Goal: Task Accomplishment & Management: Use online tool/utility

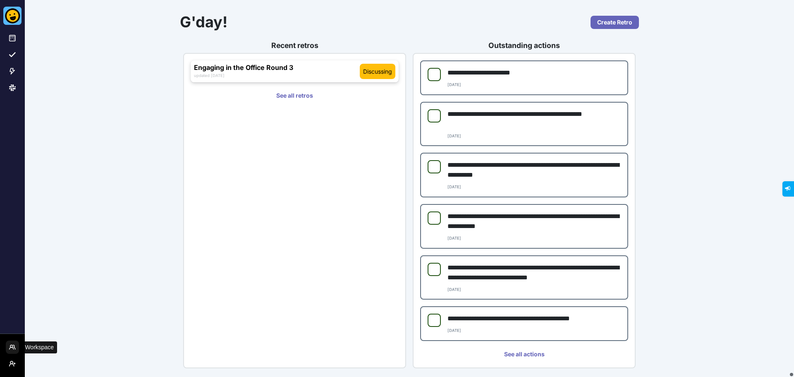
click at [17, 341] on button "Workspace Menu" at bounding box center [12, 346] width 13 height 13
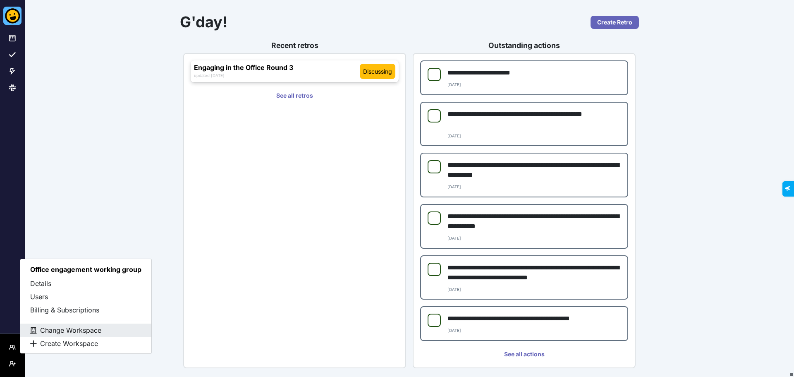
click at [54, 330] on button "Change Workspace" at bounding box center [85, 329] width 131 height 13
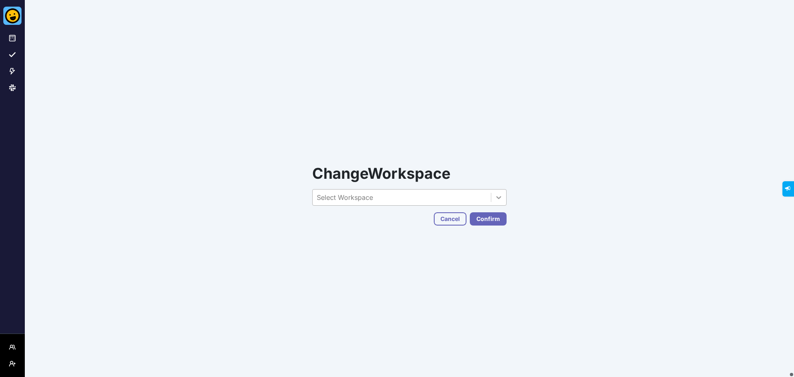
click at [491, 194] on div at bounding box center [498, 197] width 15 height 16
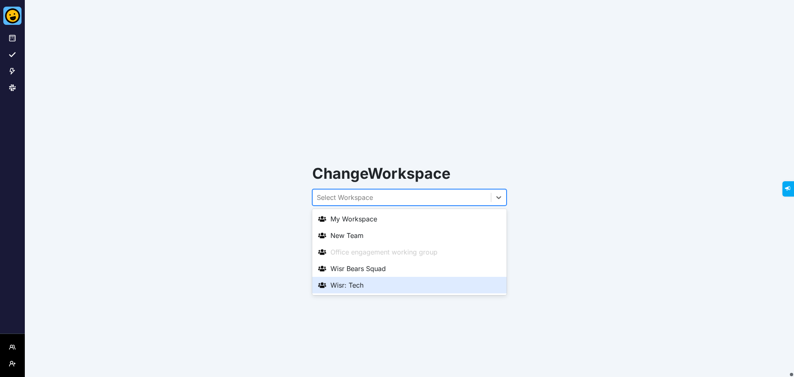
click at [361, 283] on div "Wisr: Tech" at bounding box center [409, 285] width 184 height 10
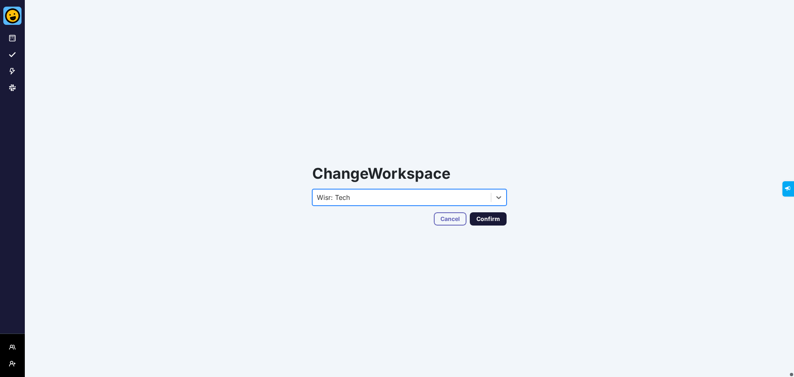
click at [499, 215] on button "Confirm" at bounding box center [488, 218] width 37 height 13
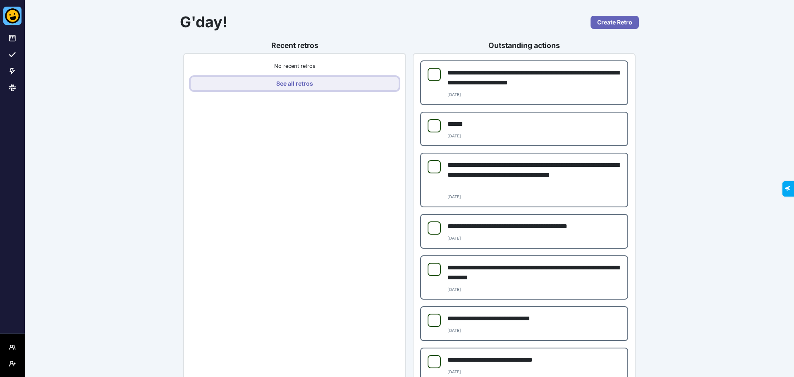
click at [284, 88] on link "See all retros" at bounding box center [295, 83] width 208 height 13
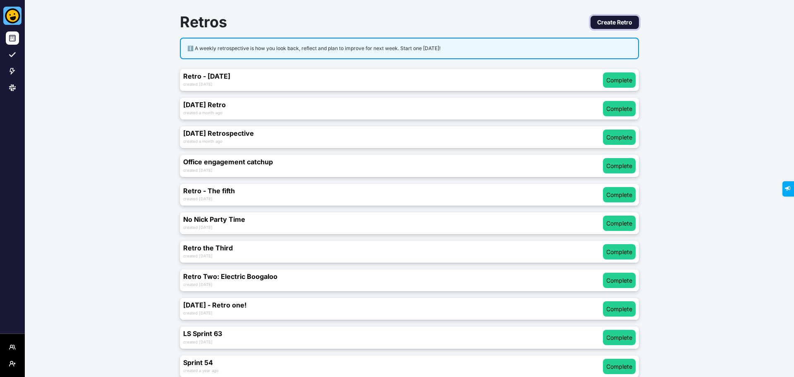
click at [615, 19] on link "Create Retro" at bounding box center [614, 22] width 48 height 13
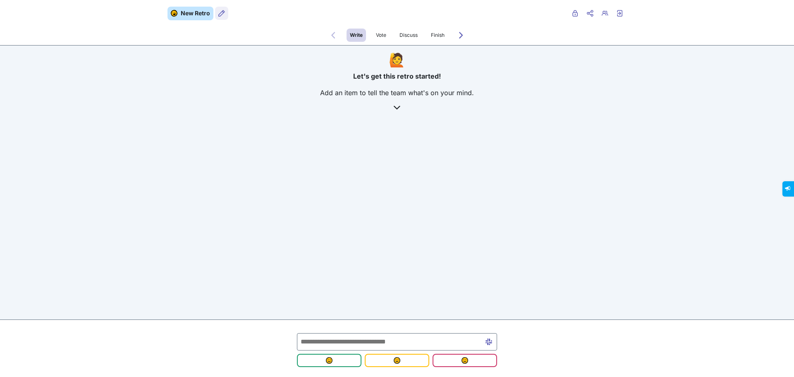
click at [220, 12] on icon "Retro users" at bounding box center [221, 13] width 7 height 7
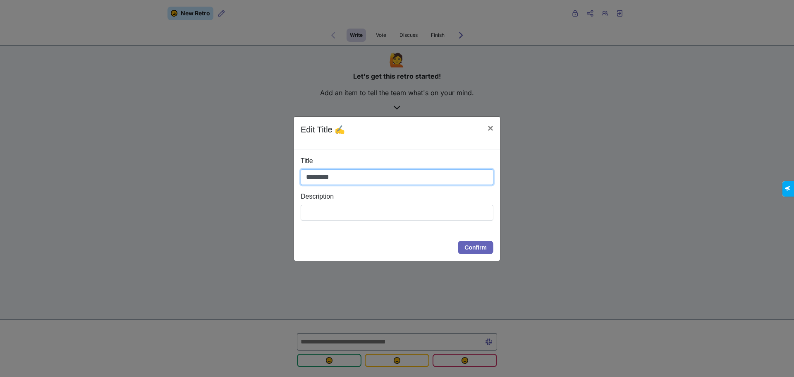
click at [332, 180] on input "*********" at bounding box center [397, 177] width 193 height 16
click at [419, 184] on input "**********" at bounding box center [397, 177] width 193 height 16
type input "**********"
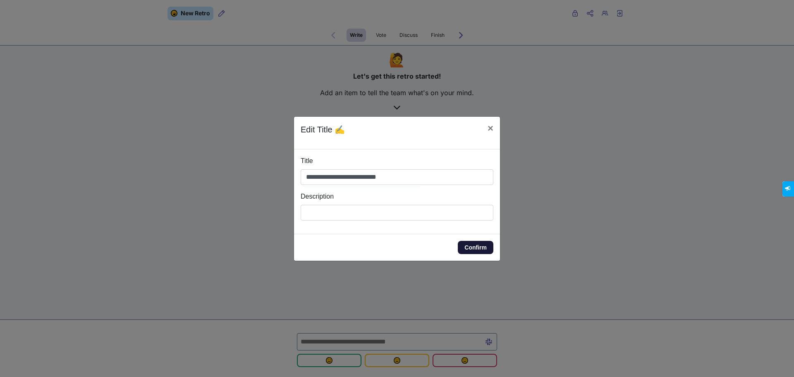
click at [481, 250] on button "Confirm" at bounding box center [476, 247] width 36 height 13
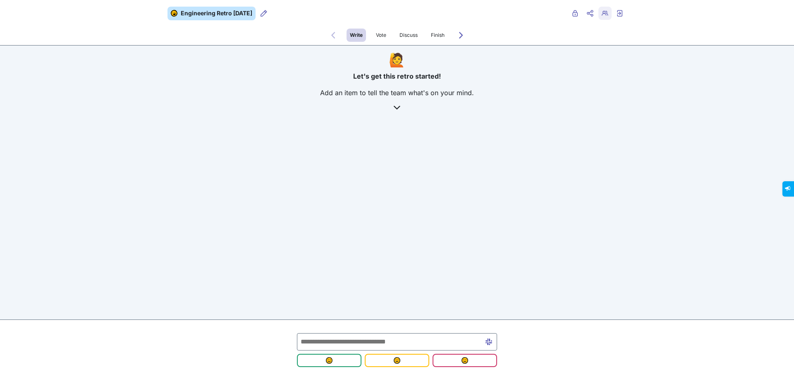
click at [607, 18] on button "Retro users" at bounding box center [604, 13] width 13 height 13
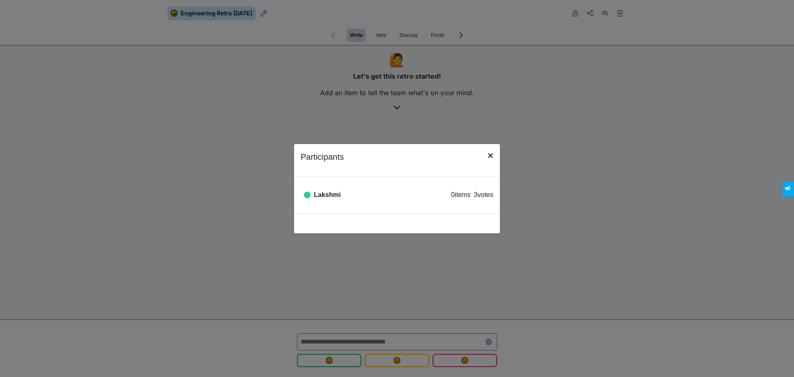
click at [497, 157] on button "×" at bounding box center [490, 155] width 19 height 23
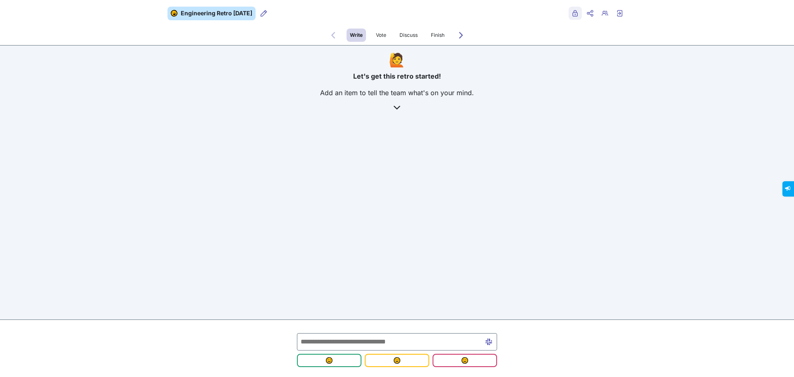
click at [576, 13] on icon "Public" at bounding box center [575, 13] width 7 height 7
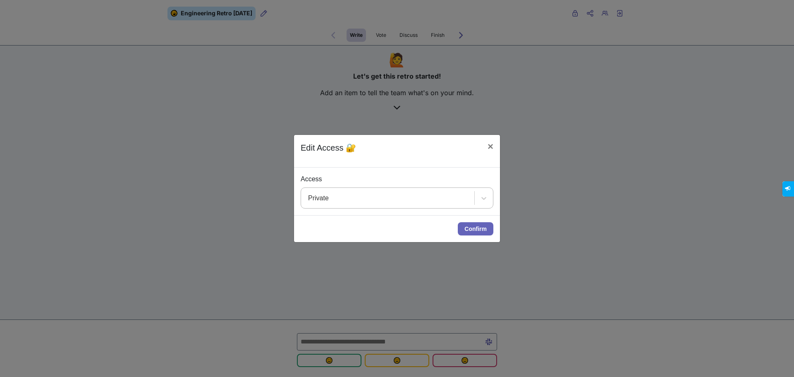
click at [400, 201] on div "Private" at bounding box center [387, 198] width 173 height 20
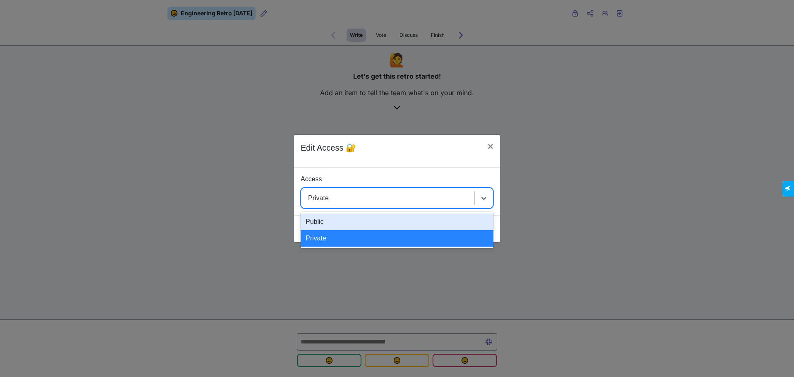
click at [345, 218] on div "Public" at bounding box center [397, 221] width 193 height 17
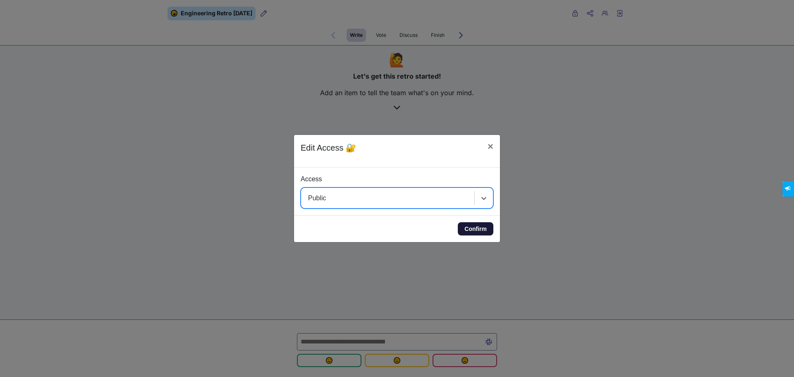
click at [481, 229] on button "Confirm" at bounding box center [476, 228] width 36 height 13
